Goal: Transaction & Acquisition: Download file/media

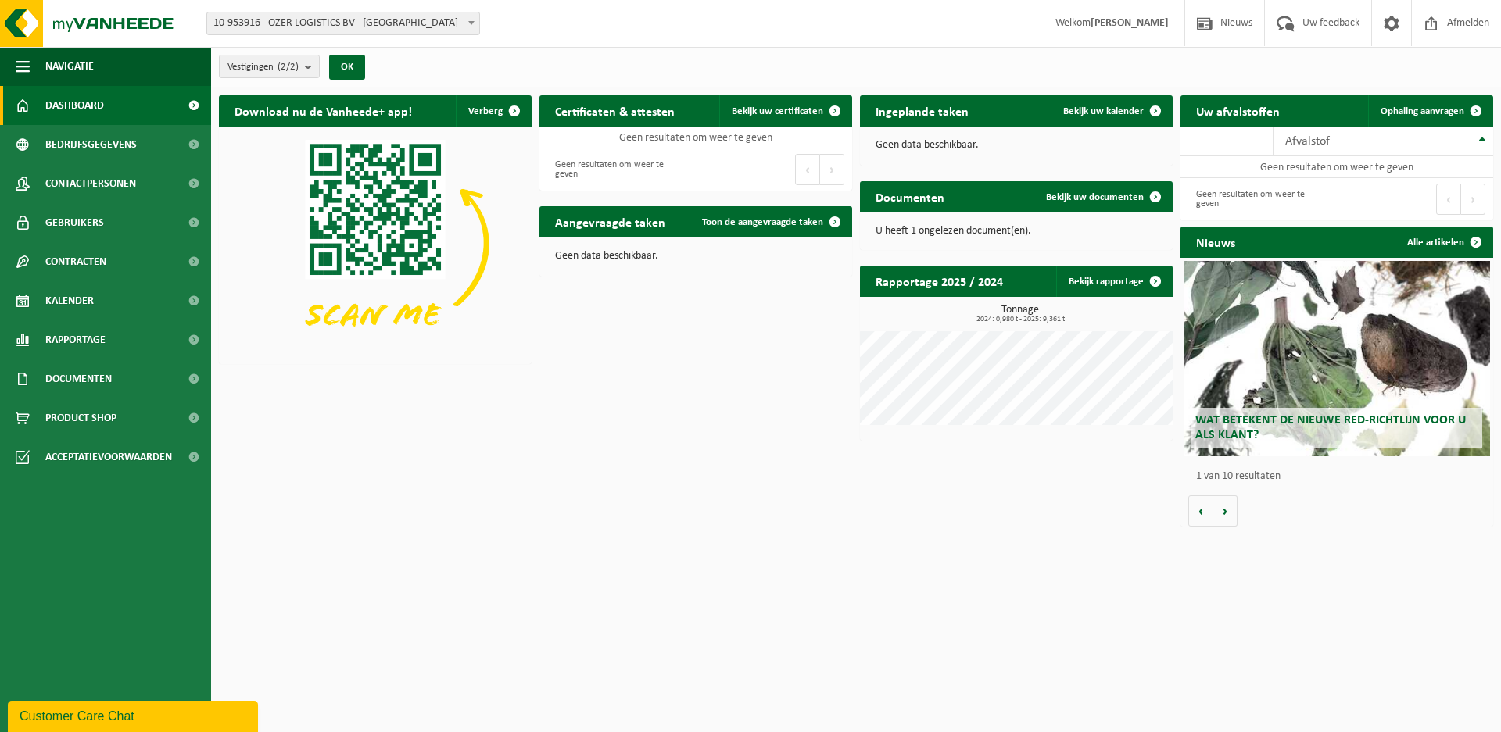
click at [123, 109] on link "Dashboard" at bounding box center [105, 105] width 211 height 39
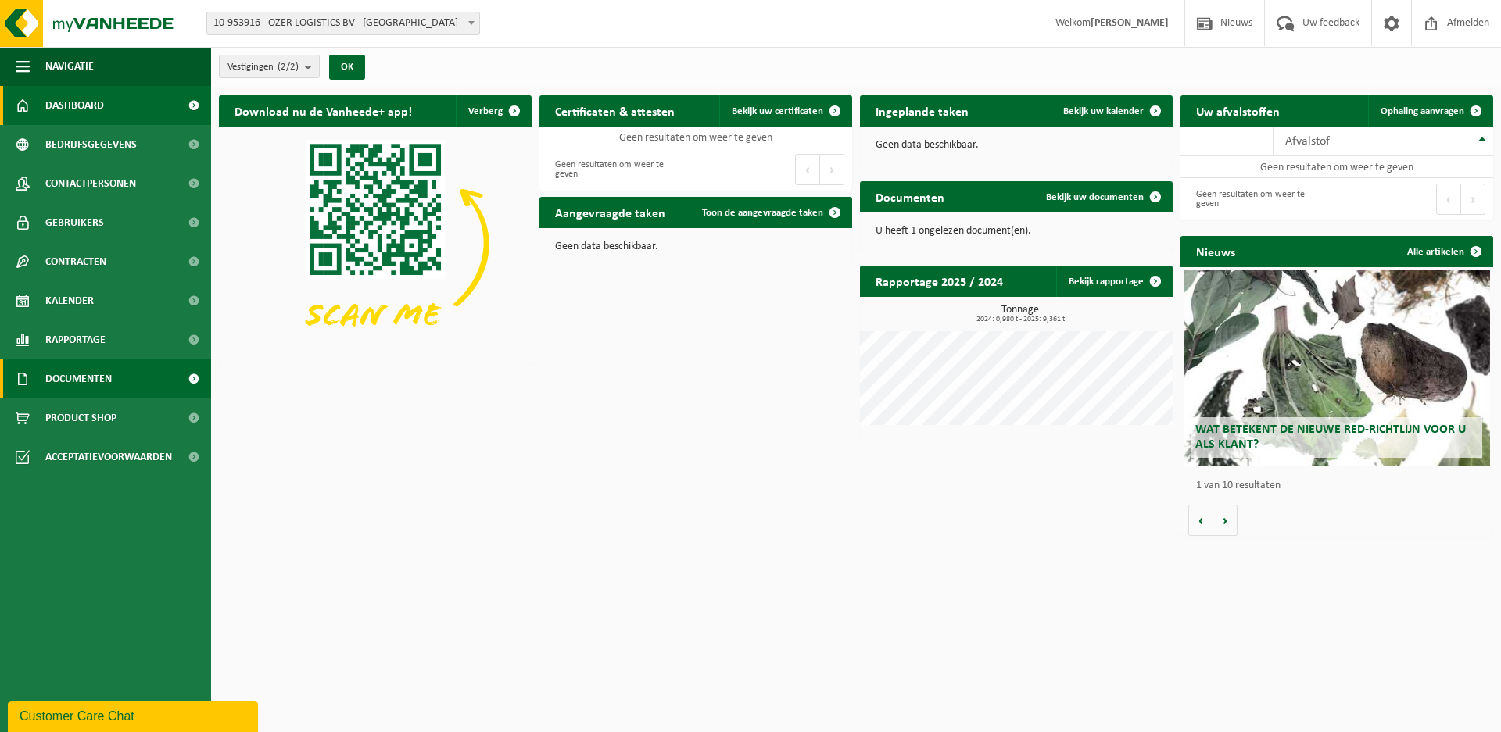
click at [130, 390] on link "Documenten" at bounding box center [105, 379] width 211 height 39
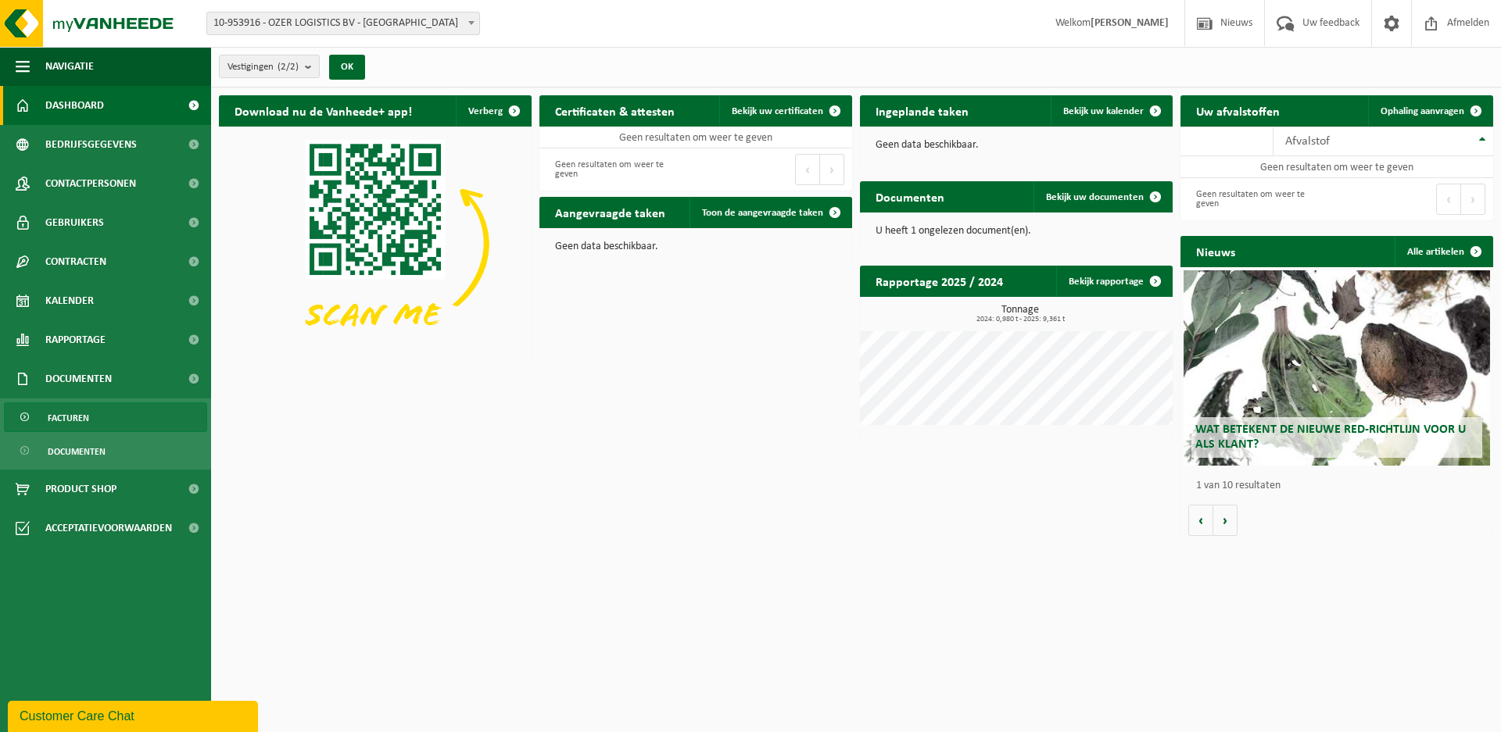
click at [75, 419] on span "Facturen" at bounding box center [68, 418] width 41 height 30
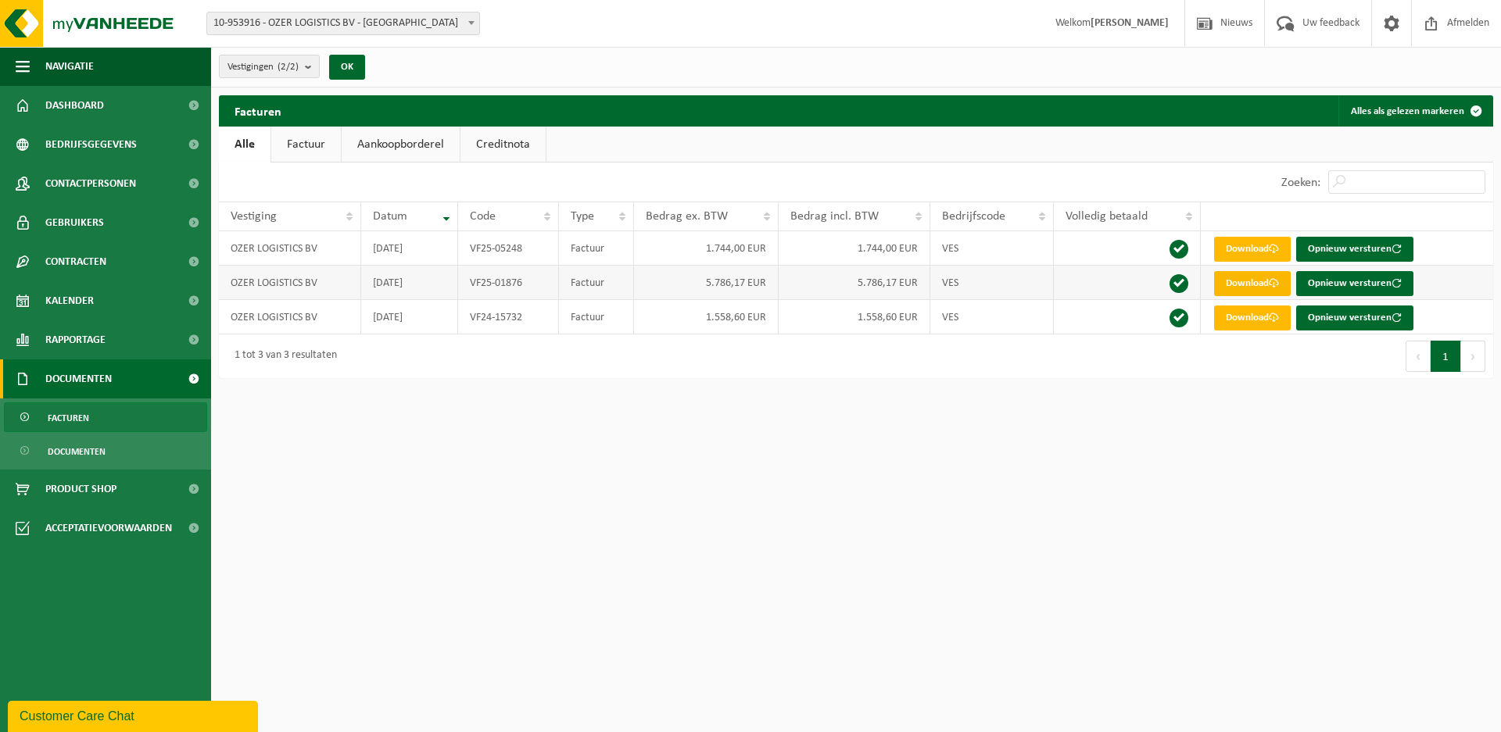
click at [1252, 284] on link "Download" at bounding box center [1252, 283] width 77 height 25
click at [102, 460] on span "Documenten" at bounding box center [77, 452] width 58 height 30
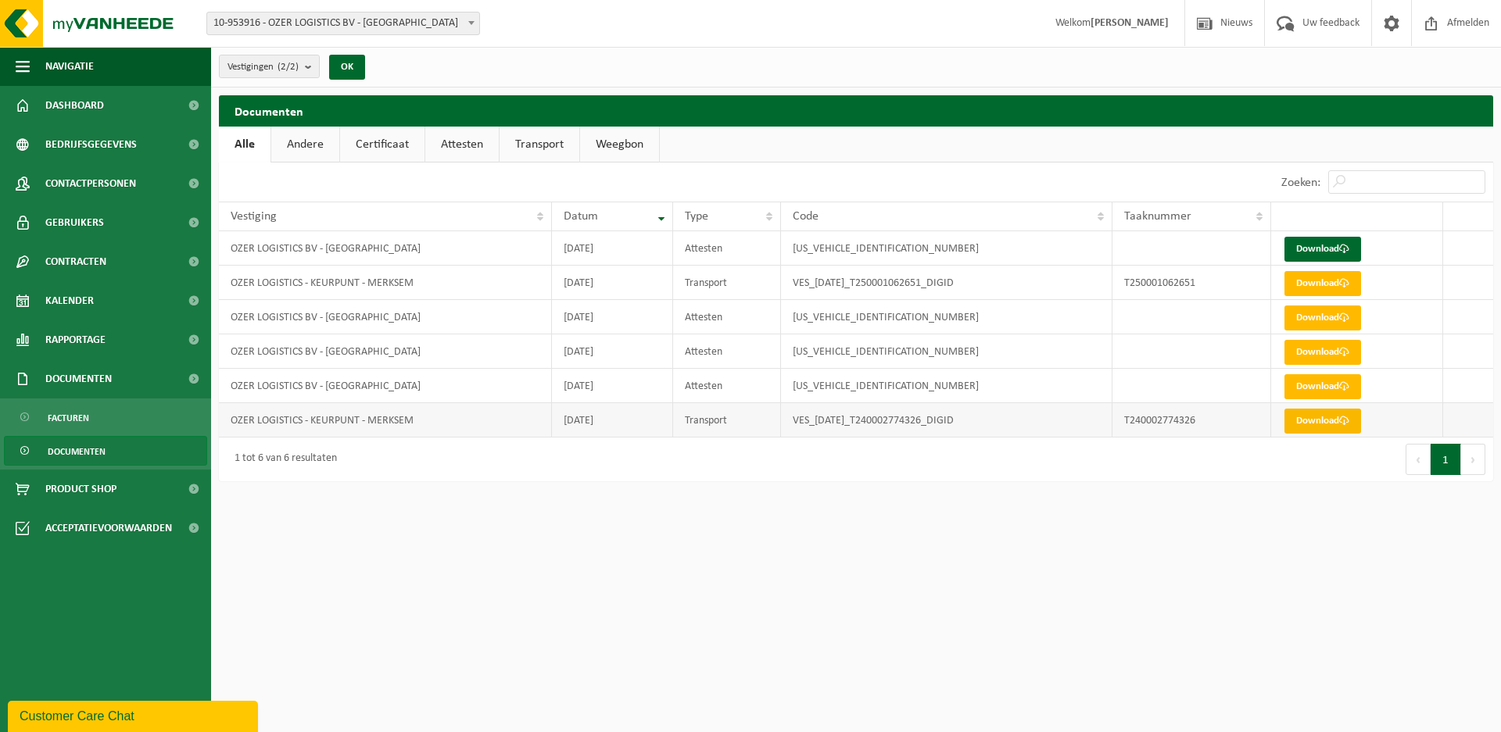
click at [1312, 425] on link "Download" at bounding box center [1322, 421] width 77 height 25
click at [1330, 354] on link "Download" at bounding box center [1322, 352] width 77 height 25
click at [1322, 388] on link "Download" at bounding box center [1322, 386] width 77 height 25
click at [1337, 351] on link "Download" at bounding box center [1322, 352] width 77 height 25
click at [1327, 313] on link "Download" at bounding box center [1322, 318] width 77 height 25
